Goal: Task Accomplishment & Management: Manage account settings

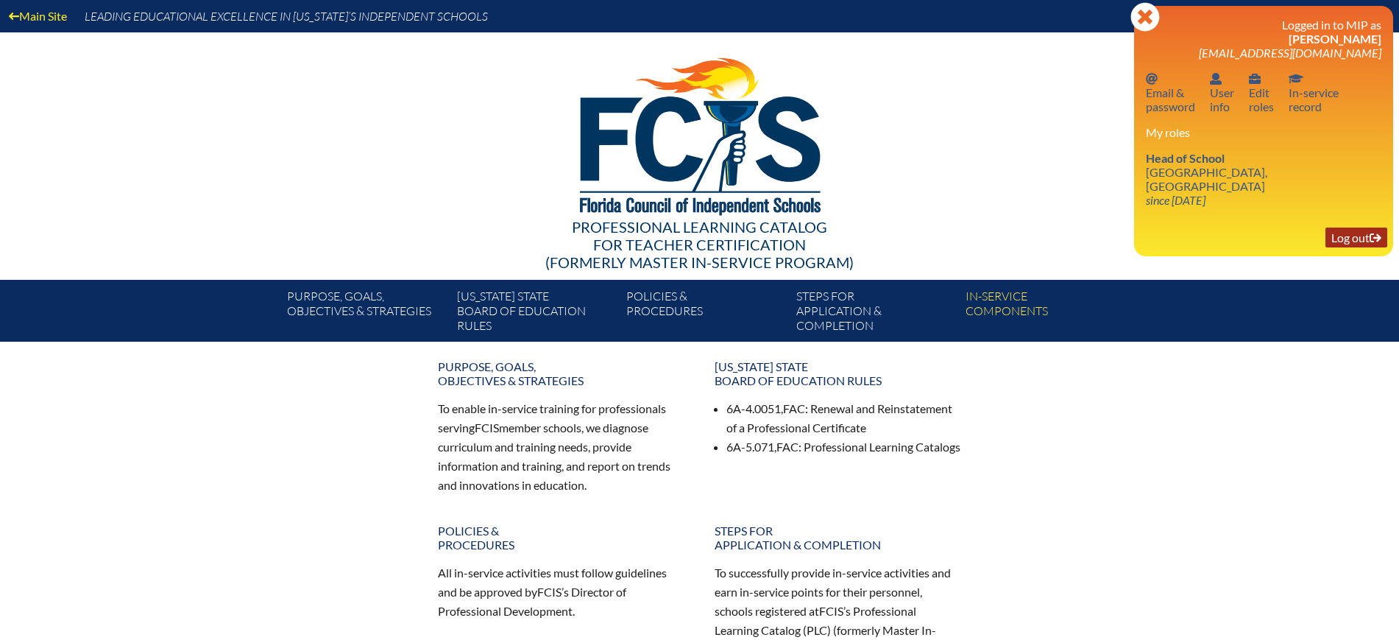
click at [1343, 227] on link "Log out Log out" at bounding box center [1357, 237] width 62 height 20
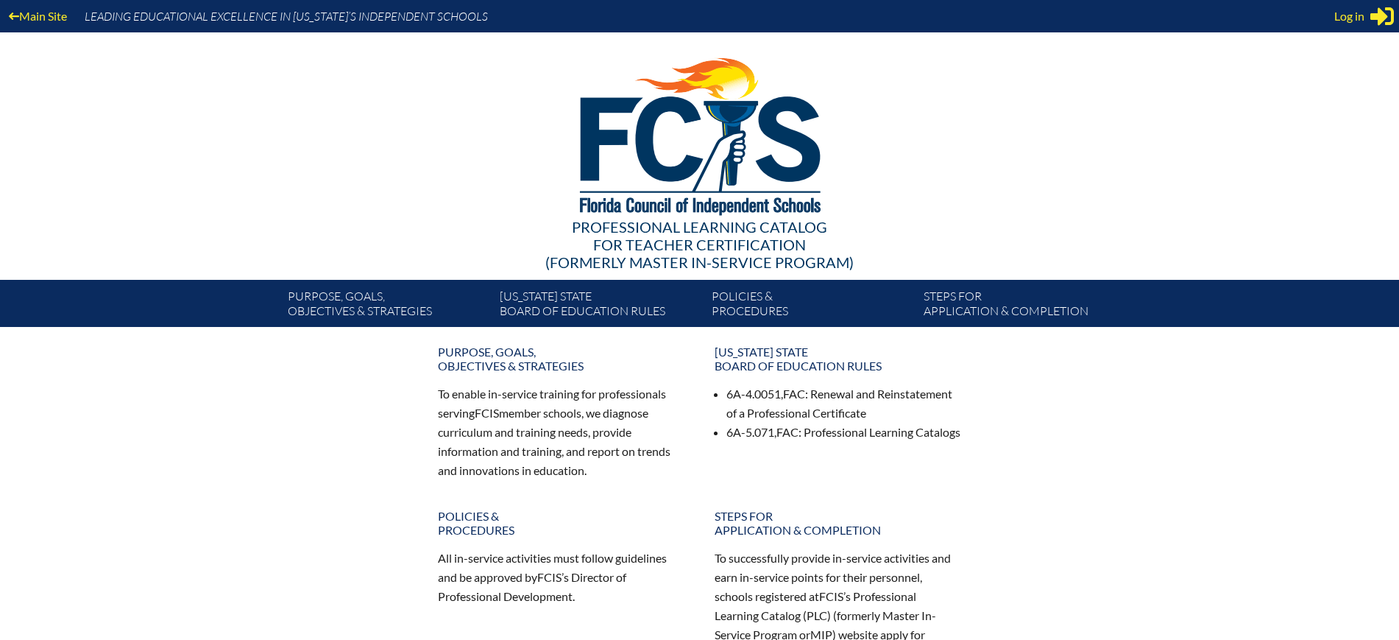
type input "[EMAIL_ADDRESS][DOMAIN_NAME]"
click at [1329, 18] on div "Main Site Leading Educational Excellence in Florida’s Independent Schools" at bounding box center [699, 16] width 1399 height 32
drag, startPoint x: 1348, startPoint y: 20, endPoint x: 1317, endPoint y: 73, distance: 61.0
click at [1348, 20] on span "Log in" at bounding box center [1349, 16] width 30 height 18
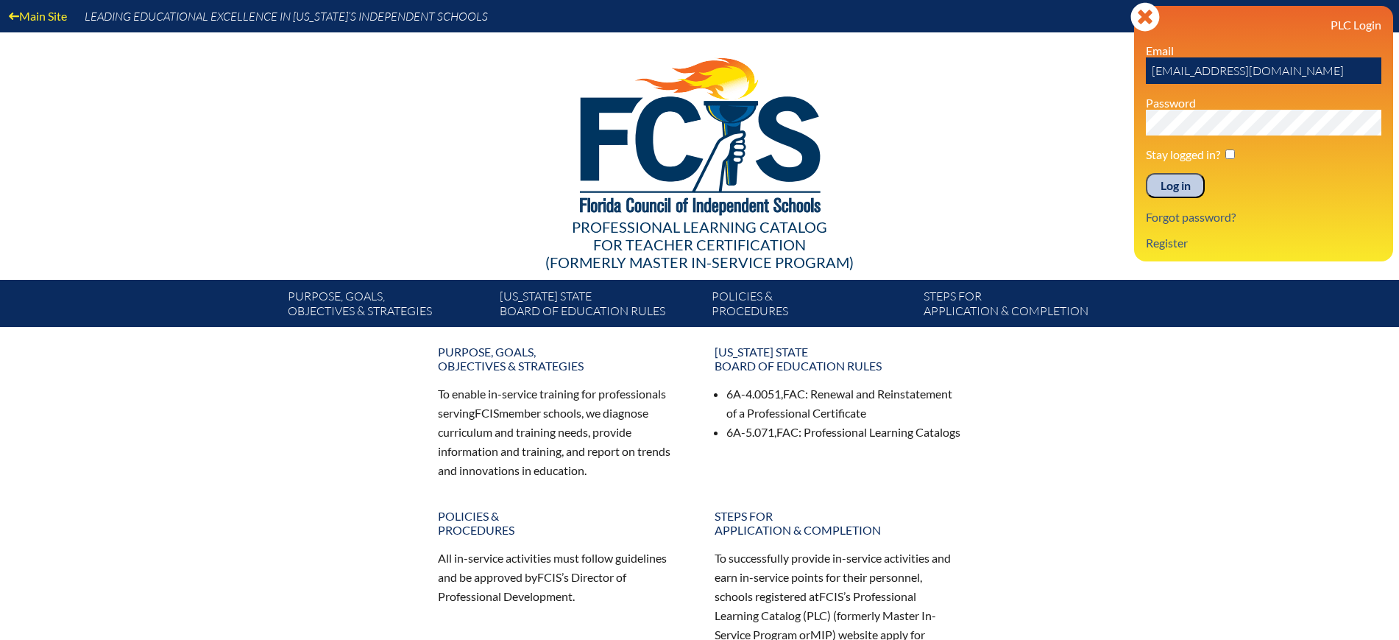
click at [1201, 185] on input "Log in" at bounding box center [1175, 185] width 59 height 25
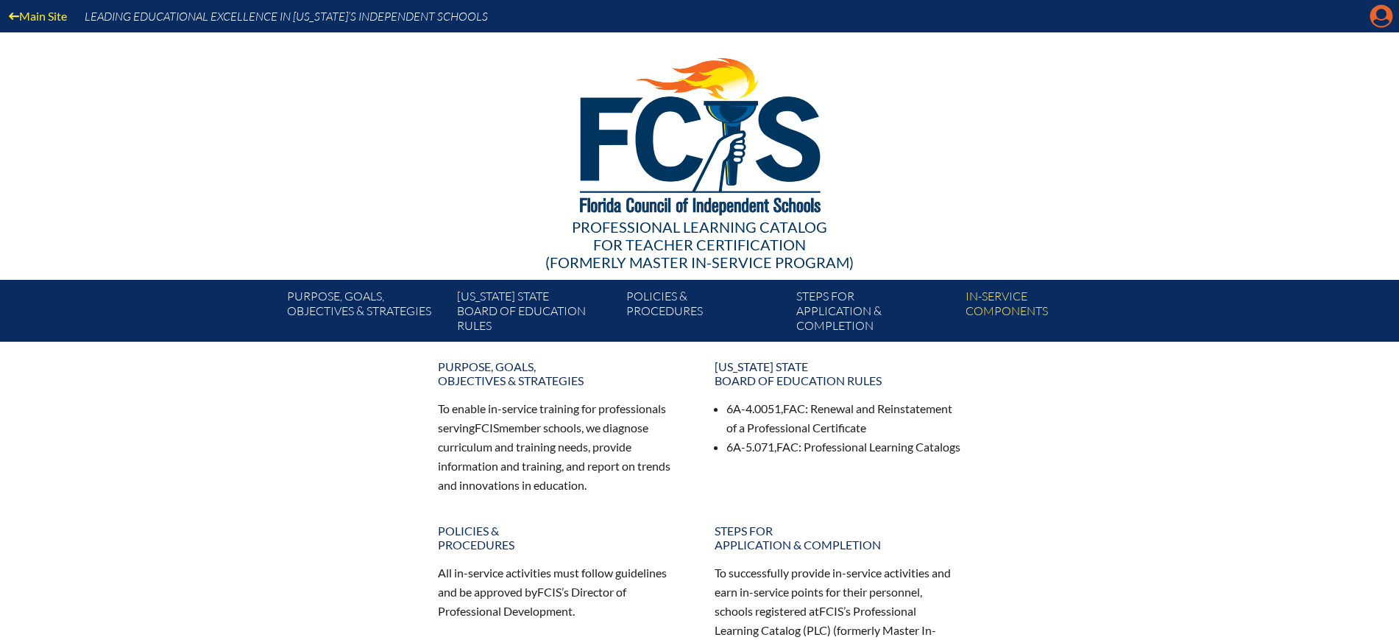
click at [1382, 20] on icon at bounding box center [1381, 16] width 23 height 23
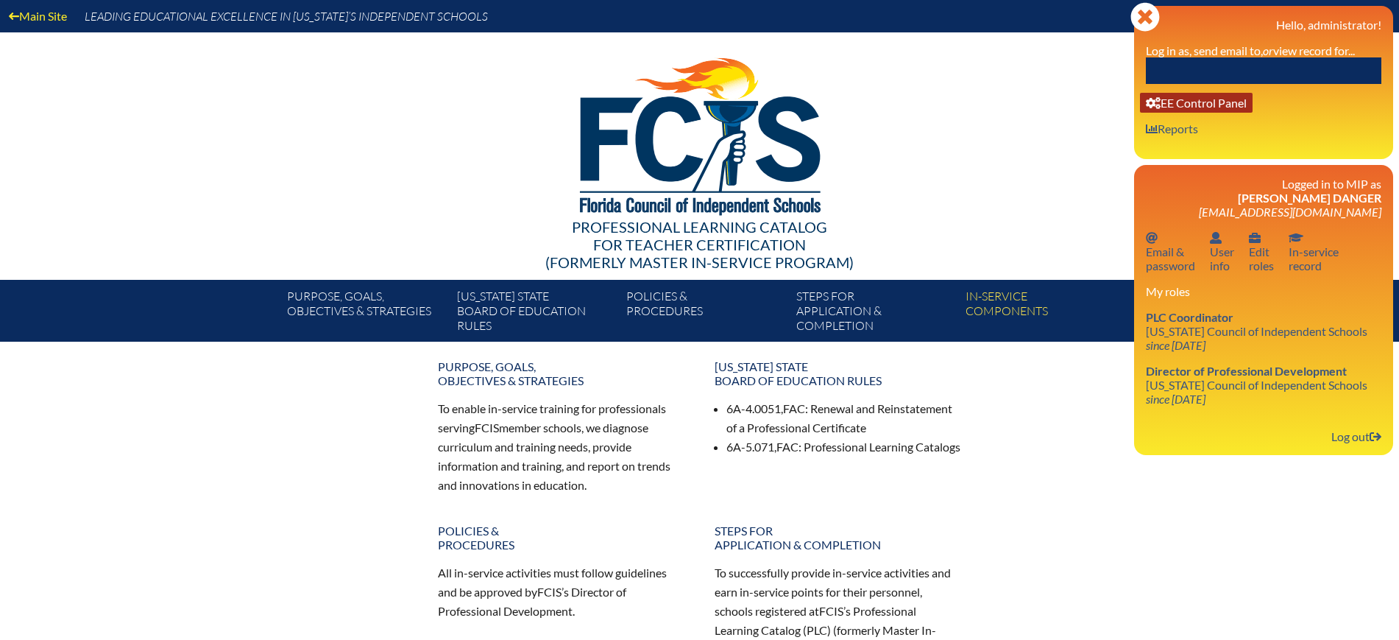
click at [1247, 109] on link "User info EE Control Panel" at bounding box center [1196, 103] width 113 height 20
click at [1174, 96] on link "User info EE Control Panel" at bounding box center [1196, 103] width 113 height 20
click at [1195, 107] on link "User info EE Control Panel" at bounding box center [1196, 103] width 113 height 20
click at [1230, 61] on input "text" at bounding box center [1264, 70] width 236 height 26
type input "beaches"
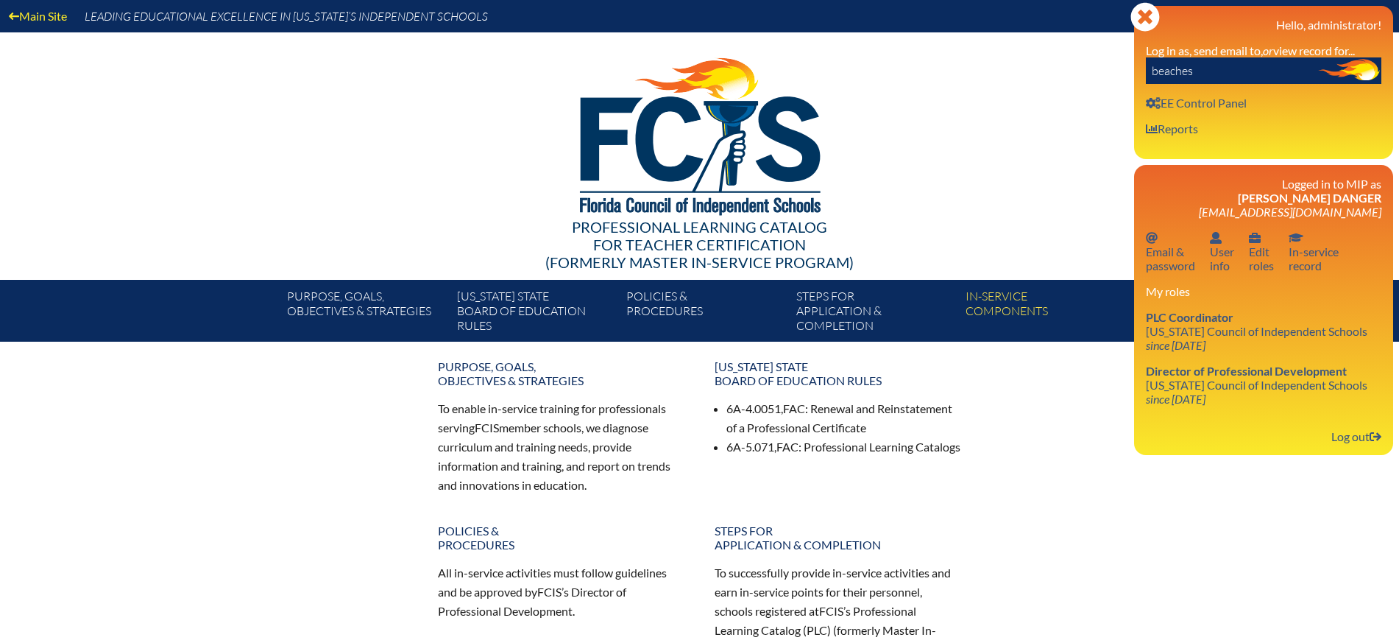
drag, startPoint x: 1225, startPoint y: 71, endPoint x: 1084, endPoint y: 66, distance: 140.7
click at [1084, 66] on div "Main Site Leading Educational Excellence in Florida’s Independent Schools Profe…" at bounding box center [699, 171] width 1399 height 342
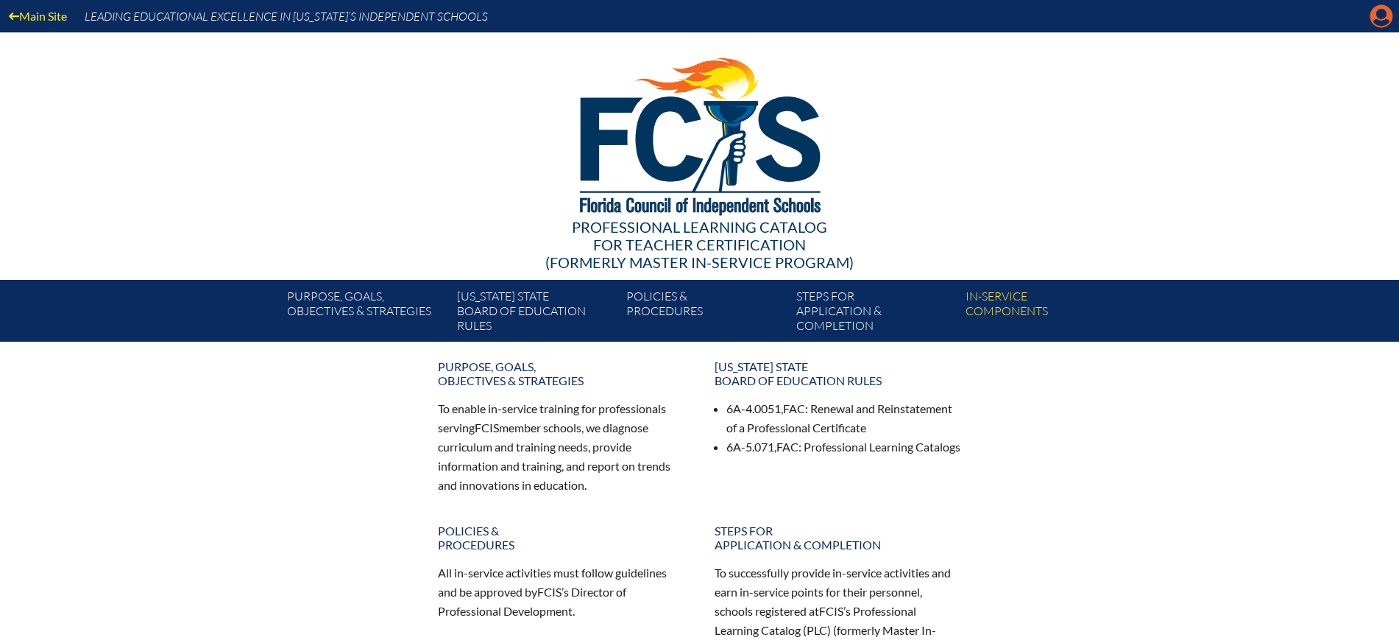
click at [1382, 11] on icon "Manage Account" at bounding box center [1382, 16] width 24 height 24
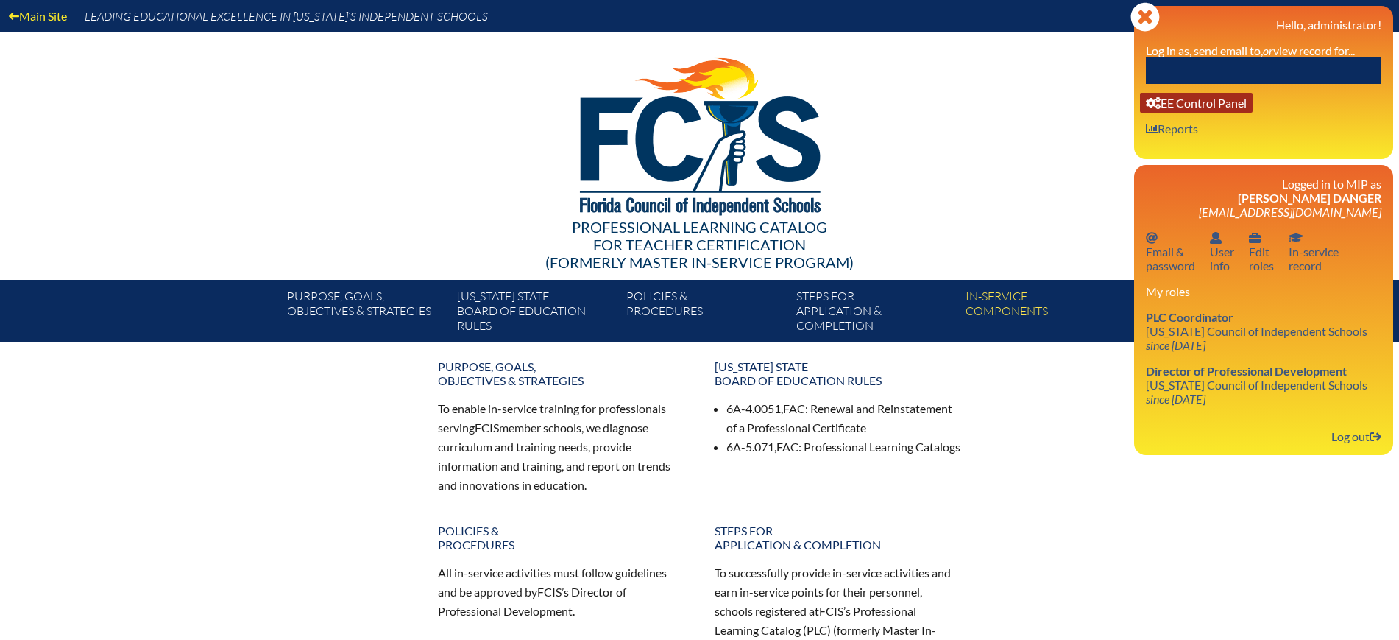
click at [1218, 102] on link "User info EE Control Panel" at bounding box center [1196, 103] width 113 height 20
